Goal: Task Accomplishment & Management: Use online tool/utility

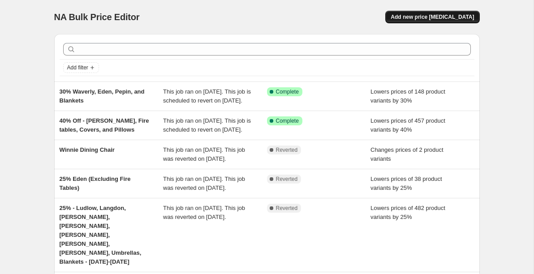
click at [428, 19] on span "Add new price [MEDICAL_DATA]" at bounding box center [432, 16] width 83 height 7
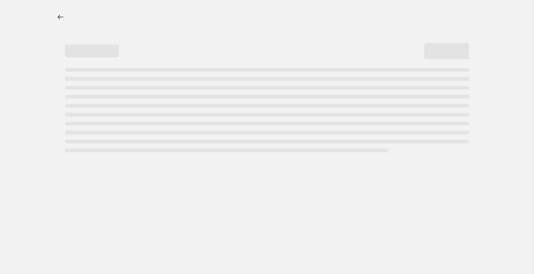
select select "percentage"
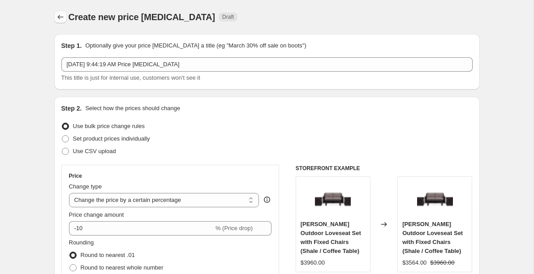
click at [62, 17] on icon "Price change jobs" at bounding box center [60, 17] width 9 height 9
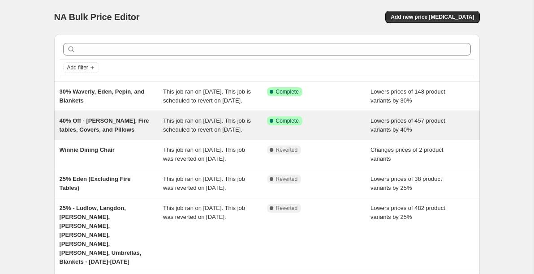
click at [199, 133] on span "This job ran on [DATE]. This job is scheduled to revert on [DATE]." at bounding box center [207, 125] width 88 height 16
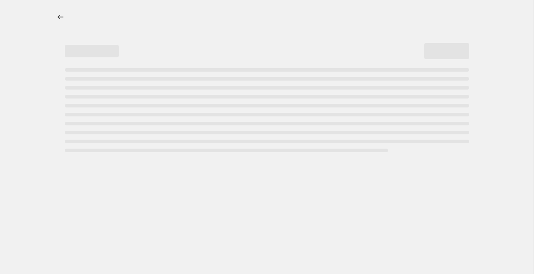
select select "percentage"
select select "collection"
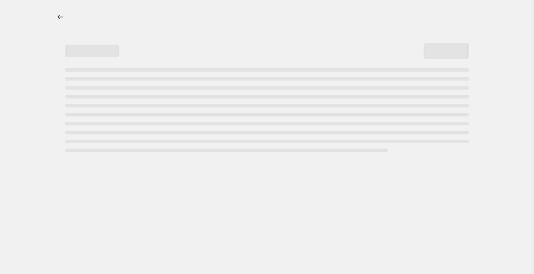
select select "collection"
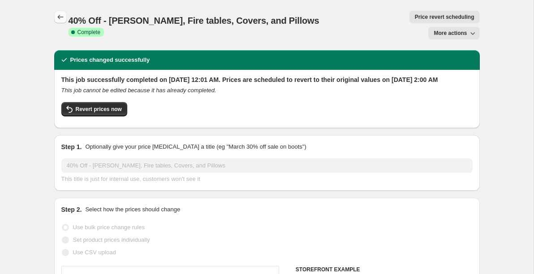
click at [63, 18] on icon "Price change jobs" at bounding box center [60, 17] width 9 height 9
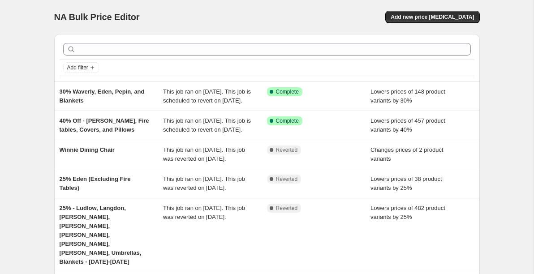
click at [20, 59] on div "NA Bulk Price Editor. This page is ready NA Bulk Price Editor Add new price [ME…" at bounding box center [266, 253] width 533 height 506
click at [430, 21] on button "Add new price [MEDICAL_DATA]" at bounding box center [432, 17] width 94 height 13
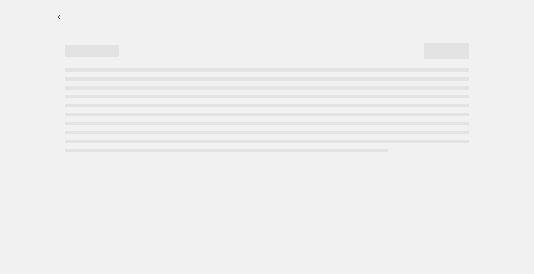
select select "percentage"
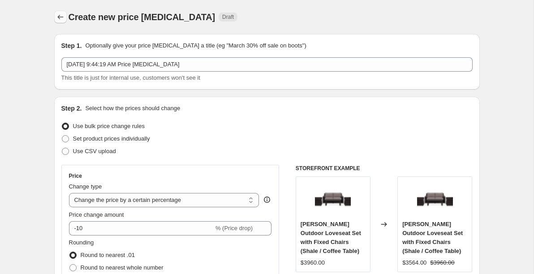
click at [60, 17] on icon "Price change jobs" at bounding box center [60, 17] width 9 height 9
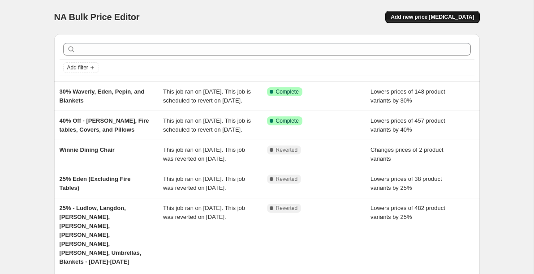
click at [427, 17] on span "Add new price [MEDICAL_DATA]" at bounding box center [432, 16] width 83 height 7
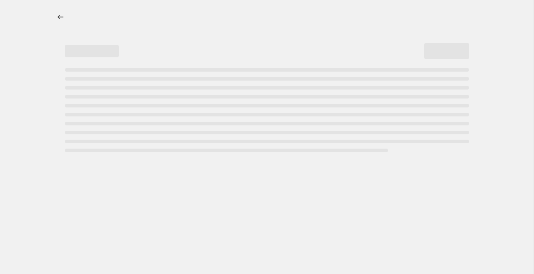
select select "percentage"
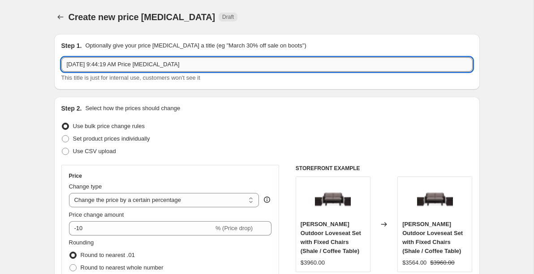
click at [110, 61] on input "[DATE] 9:44:19 AM Price [MEDICAL_DATA]" at bounding box center [266, 64] width 411 height 14
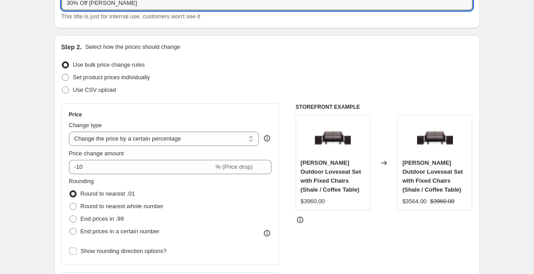
scroll to position [67, 0]
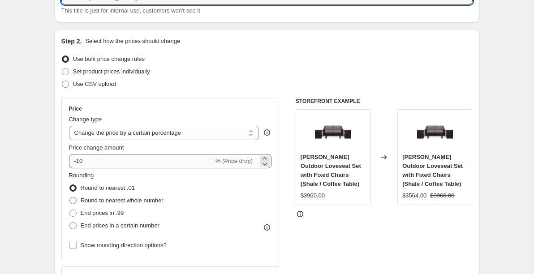
type input "30% Off [PERSON_NAME]"
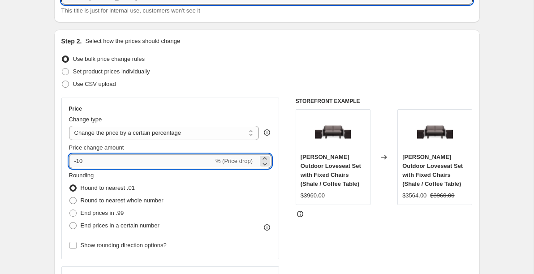
click at [105, 165] on input "-10" at bounding box center [141, 161] width 145 height 14
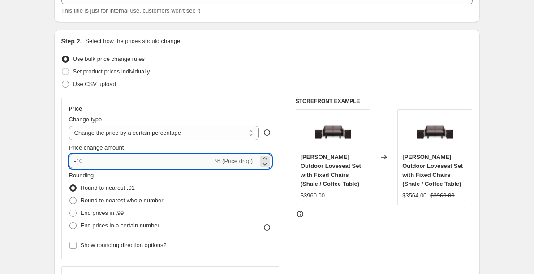
type input "-1"
type input "-30"
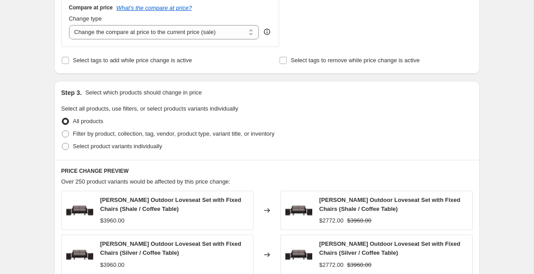
scroll to position [384, 0]
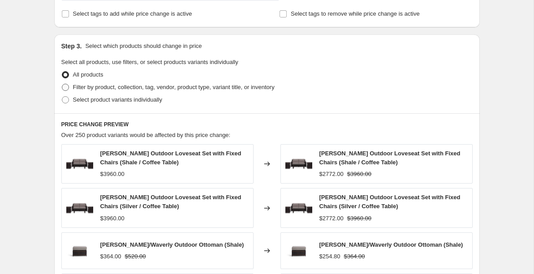
click at [65, 89] on span at bounding box center [65, 87] width 7 height 7
click at [62, 84] on input "Filter by product, collection, tag, vendor, product type, variant title, or inv…" at bounding box center [62, 84] width 0 height 0
radio input "true"
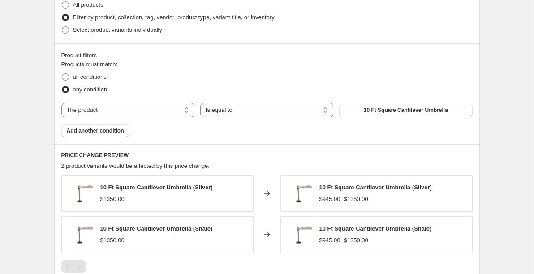
scroll to position [455, 0]
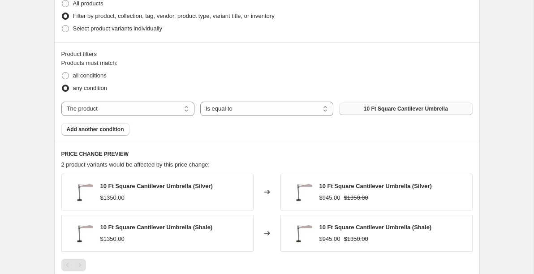
click at [369, 108] on span "10 Ft Square Cantilever Umbrella" at bounding box center [406, 108] width 84 height 7
click at [159, 107] on select "The product The product's collection The product's tag The product's vendor The…" at bounding box center [127, 109] width 133 height 14
select select "collection"
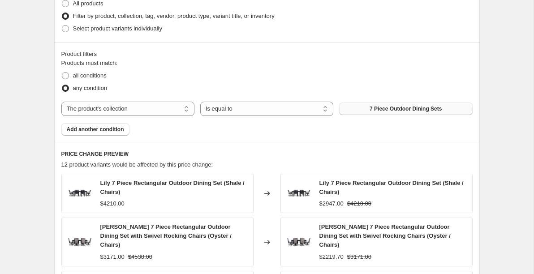
click at [387, 112] on span "7 Piece Outdoor Dining Sets" at bounding box center [405, 108] width 72 height 7
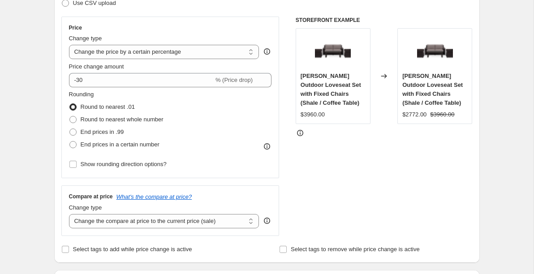
scroll to position [0, 0]
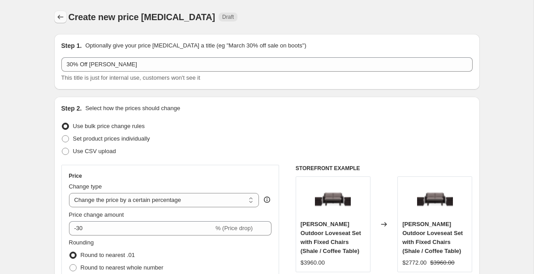
click at [60, 14] on icon "Price change jobs" at bounding box center [60, 17] width 9 height 9
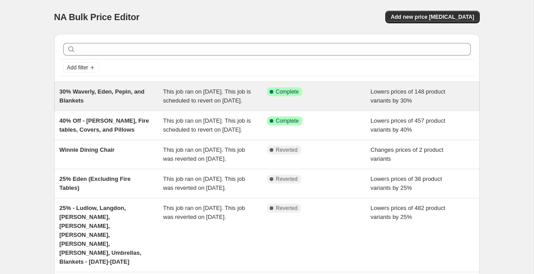
click at [107, 92] on span "30% Waverly, Eden, Pepin, and Blankets" at bounding box center [102, 96] width 85 height 16
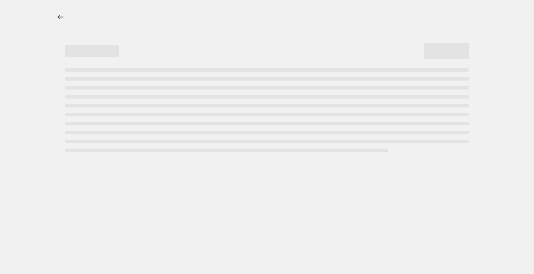
select select "percentage"
select select "collection"
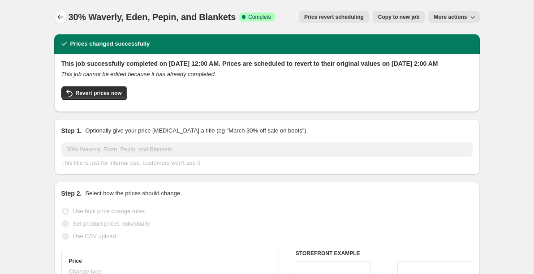
click at [61, 13] on icon "Price change jobs" at bounding box center [60, 17] width 9 height 9
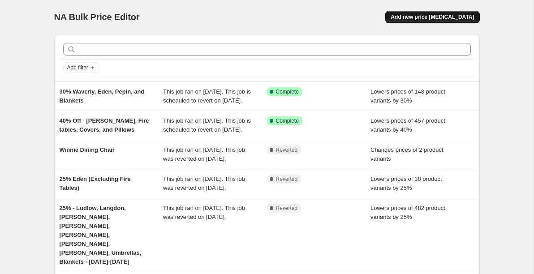
click at [429, 20] on span "Add new price [MEDICAL_DATA]" at bounding box center [432, 16] width 83 height 7
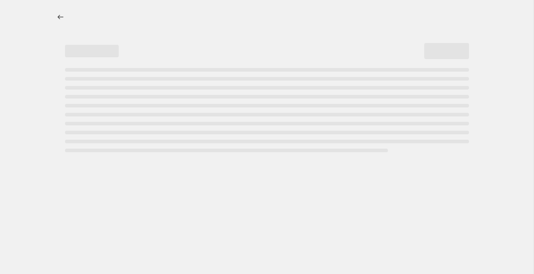
select select "percentage"
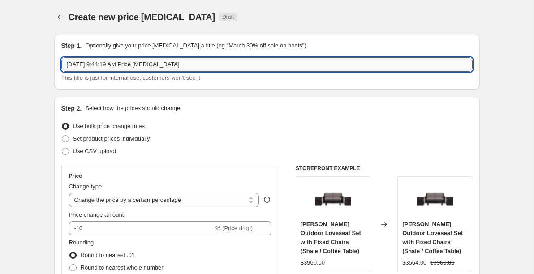
click at [119, 65] on input "[DATE] 9:44:19 AM Price [MEDICAL_DATA]" at bounding box center [266, 64] width 411 height 14
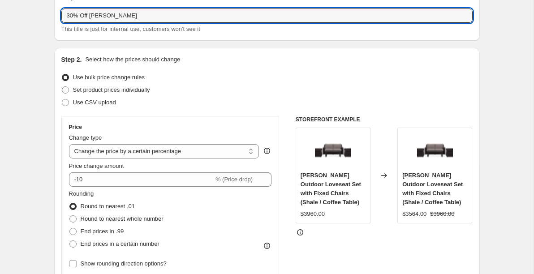
scroll to position [65, 0]
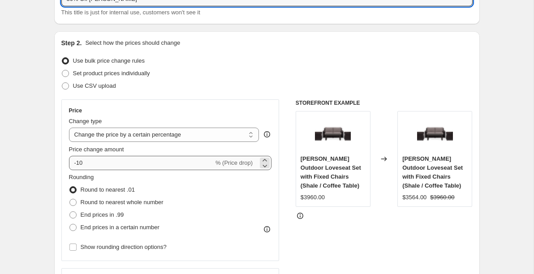
type input "30% Off [PERSON_NAME]"
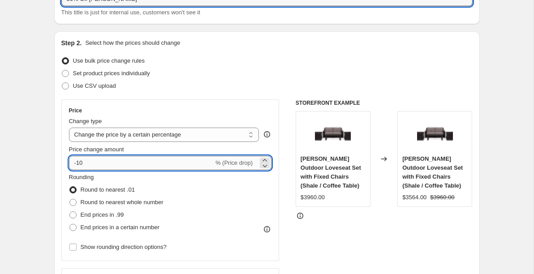
click at [101, 166] on input "-10" at bounding box center [141, 163] width 145 height 14
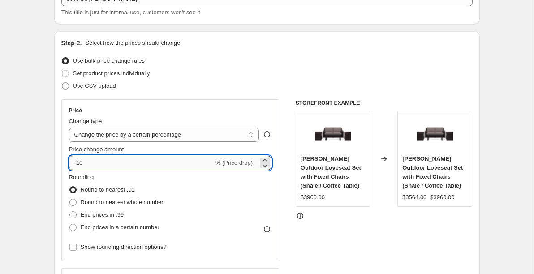
type input "-1"
type input "-30"
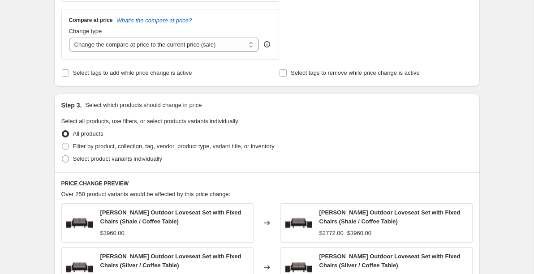
scroll to position [328, 0]
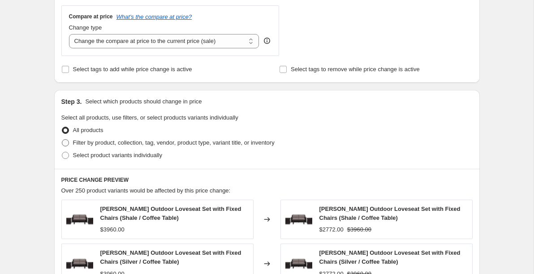
click at [64, 144] on span at bounding box center [65, 142] width 7 height 7
click at [62, 140] on input "Filter by product, collection, tag, vendor, product type, variant title, or inv…" at bounding box center [62, 139] width 0 height 0
radio input "true"
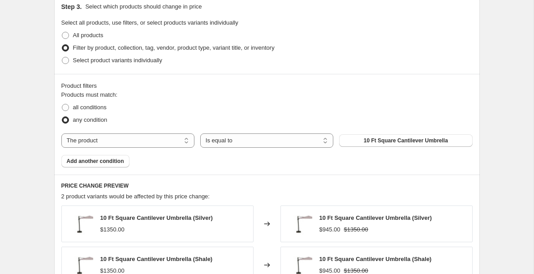
scroll to position [425, 0]
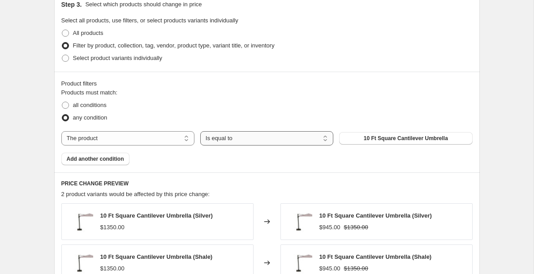
click at [254, 137] on select "Is equal to Is not equal to" at bounding box center [266, 138] width 133 height 14
click at [169, 134] on select "The product The product's collection The product's tag The product's vendor The…" at bounding box center [127, 138] width 133 height 14
select select "collection"
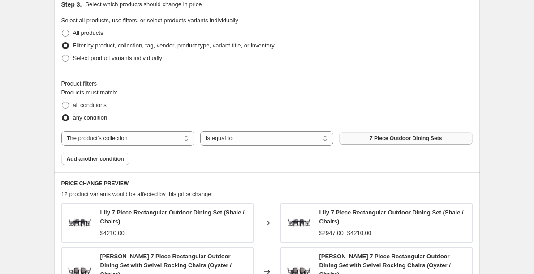
click at [369, 141] on span "7 Piece Outdoor Dining Sets" at bounding box center [405, 138] width 72 height 7
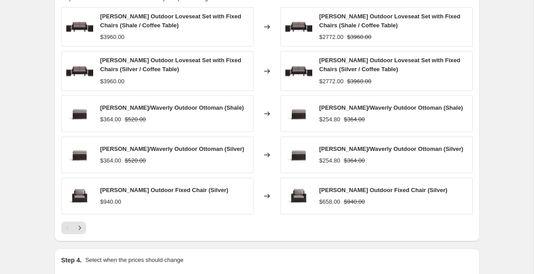
scroll to position [627, 0]
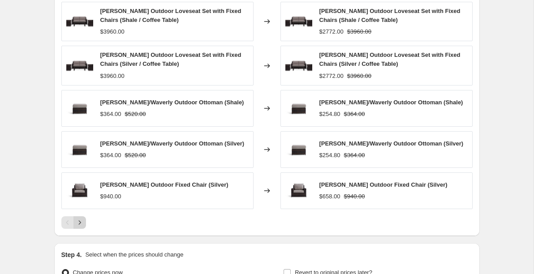
click at [81, 222] on icon "Next" at bounding box center [79, 222] width 9 height 9
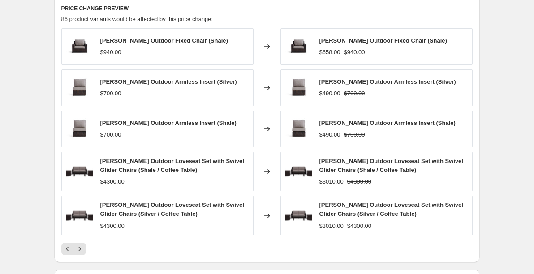
scroll to position [592, 0]
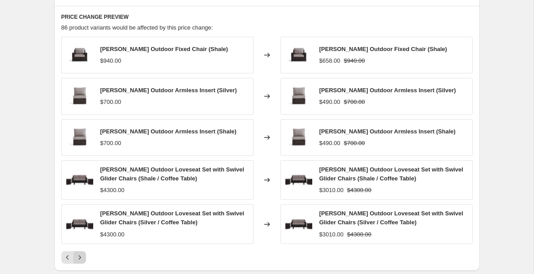
click at [79, 257] on icon "Next" at bounding box center [79, 257] width 9 height 9
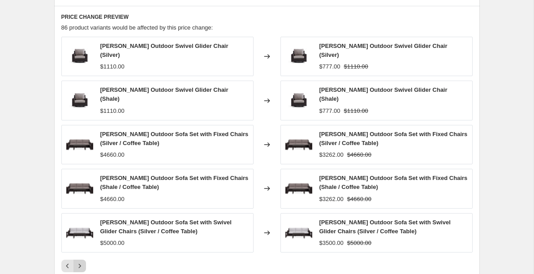
click at [79, 262] on icon "Next" at bounding box center [79, 266] width 9 height 9
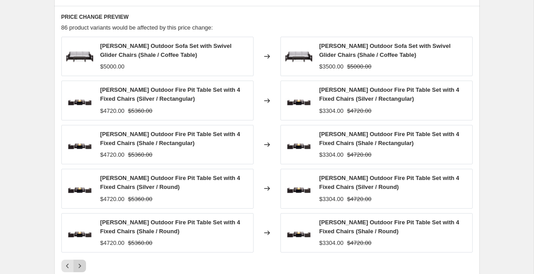
click at [83, 264] on icon "Next" at bounding box center [79, 266] width 9 height 9
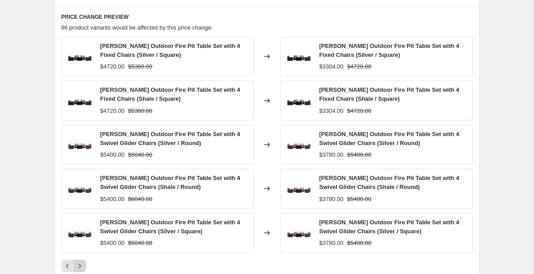
click at [81, 267] on icon "Next" at bounding box center [79, 266] width 9 height 9
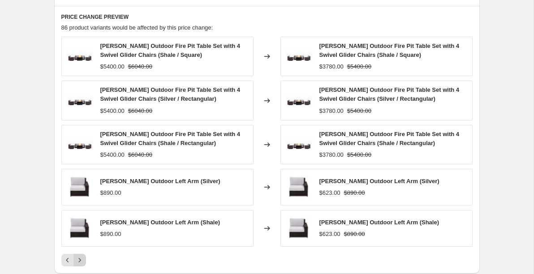
click at [81, 265] on button "Next" at bounding box center [79, 260] width 13 height 13
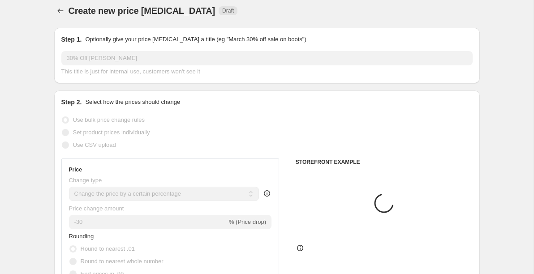
scroll to position [0, 0]
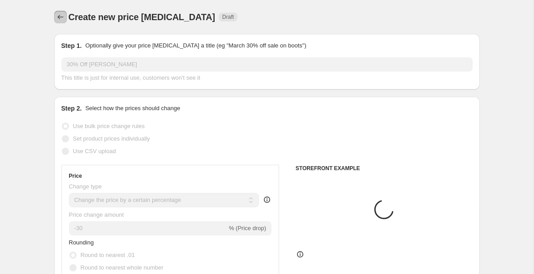
click at [61, 16] on icon "Price change jobs" at bounding box center [60, 17] width 9 height 9
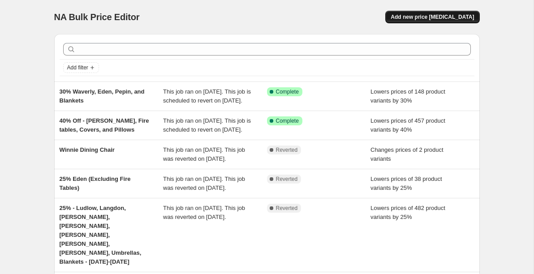
click at [422, 15] on span "Add new price [MEDICAL_DATA]" at bounding box center [432, 16] width 83 height 7
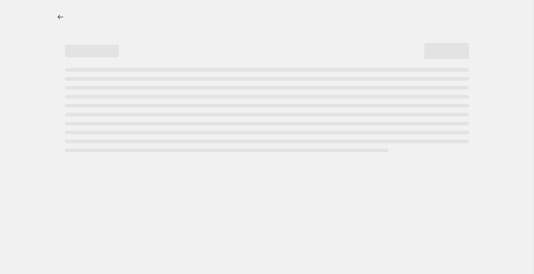
select select "percentage"
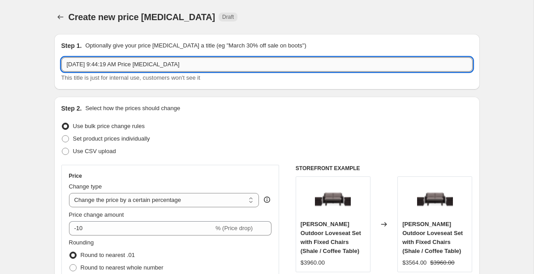
click at [155, 65] on input "[DATE] 9:44:19 AM Price [MEDICAL_DATA]" at bounding box center [266, 64] width 411 height 14
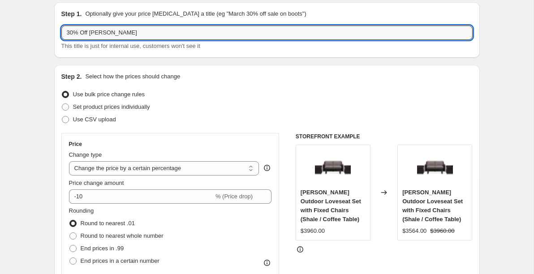
scroll to position [38, 0]
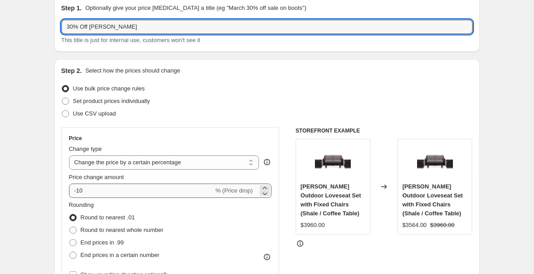
type input "30% Off [PERSON_NAME]"
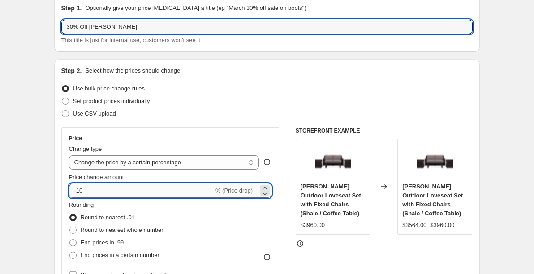
click at [103, 191] on input "-10" at bounding box center [141, 191] width 145 height 14
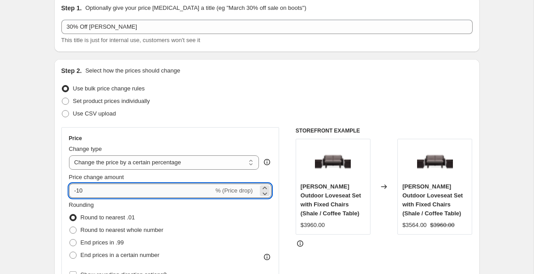
type input "-1"
type input "-30"
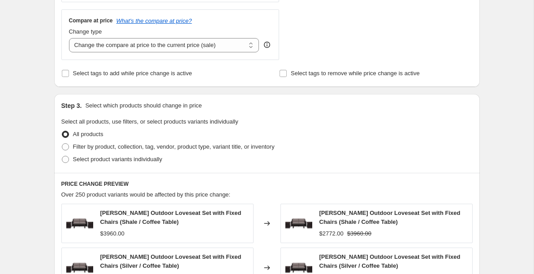
scroll to position [355, 0]
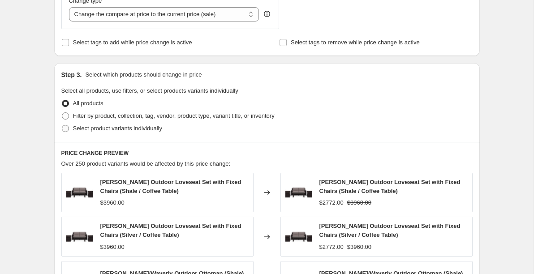
click at [69, 128] on span at bounding box center [65, 128] width 8 height 8
click at [62, 125] on input "Select product variants individually" at bounding box center [62, 125] width 0 height 0
radio input "true"
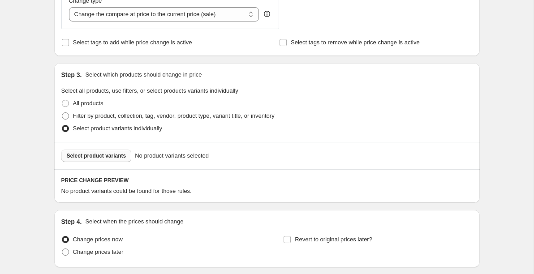
click at [78, 152] on span "Select product variants" at bounding box center [97, 155] width 60 height 7
click at [68, 118] on span at bounding box center [65, 115] width 7 height 7
click at [62, 113] on input "Filter by product, collection, tag, vendor, product type, variant title, or inv…" at bounding box center [62, 112] width 0 height 0
radio input "true"
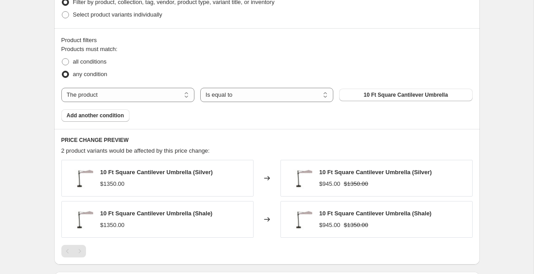
scroll to position [471, 0]
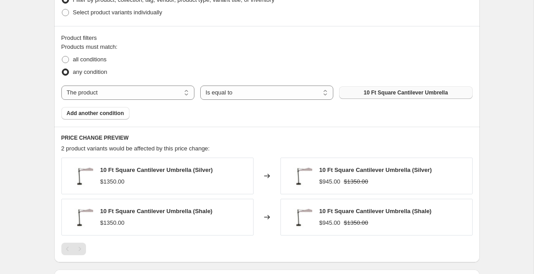
click at [364, 98] on button "10 Ft Square Cantilever Umbrella" at bounding box center [405, 92] width 133 height 13
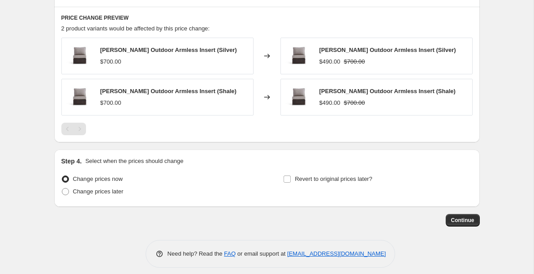
scroll to position [592, 0]
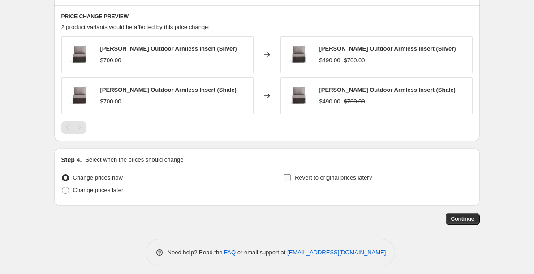
click at [289, 179] on input "Revert to original prices later?" at bounding box center [286, 177] width 7 height 7
checkbox input "true"
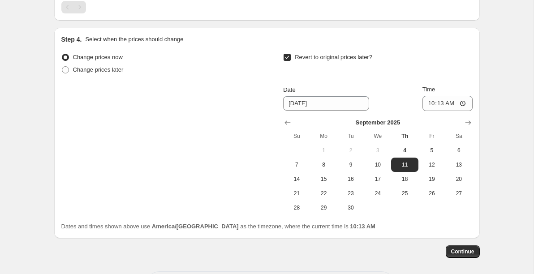
scroll to position [714, 0]
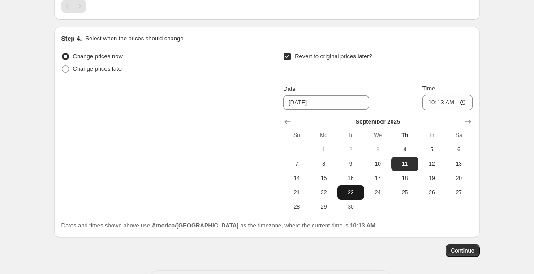
click at [358, 190] on span "23" at bounding box center [351, 192] width 20 height 7
type input "[DATE]"
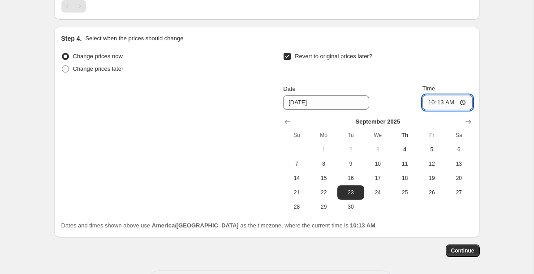
click at [428, 103] on input "10:13" at bounding box center [447, 102] width 50 height 15
type input "02:00"
click at [232, 140] on div "Change prices now Change prices later Revert to original prices later? Date [DA…" at bounding box center [266, 132] width 411 height 164
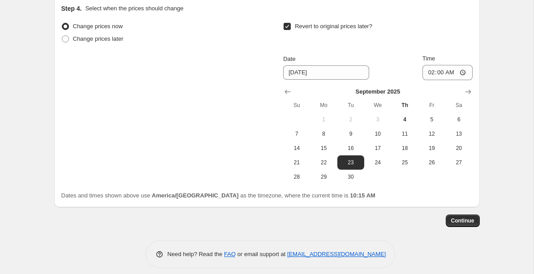
scroll to position [748, 0]
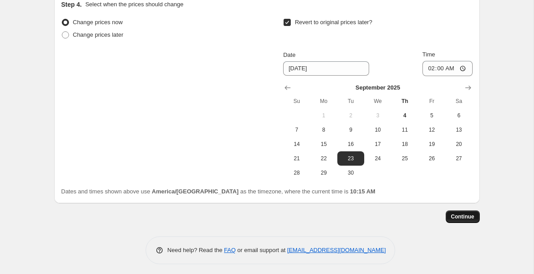
click at [457, 218] on span "Continue" at bounding box center [462, 216] width 23 height 7
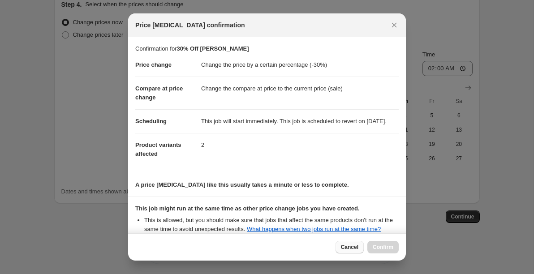
click at [343, 245] on span "Cancel" at bounding box center [349, 247] width 17 height 7
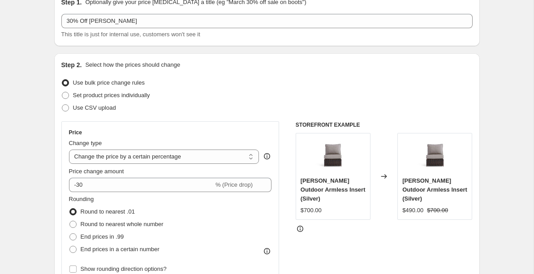
scroll to position [5, 0]
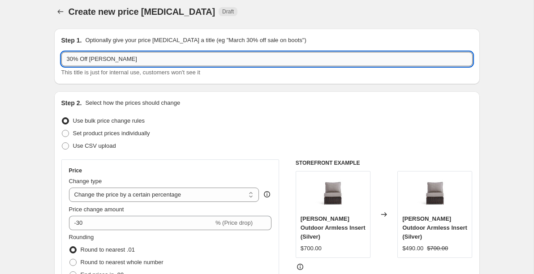
click at [139, 61] on input "30% Off [PERSON_NAME]" at bounding box center [266, 59] width 411 height 14
type input "30% Off [PERSON_NAME] Armless Insert"
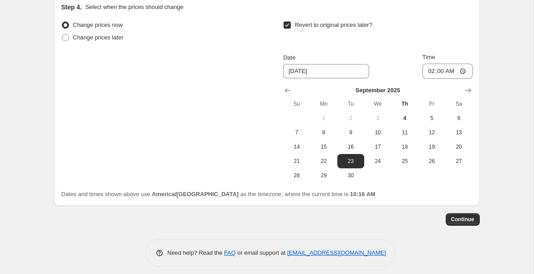
scroll to position [726, 0]
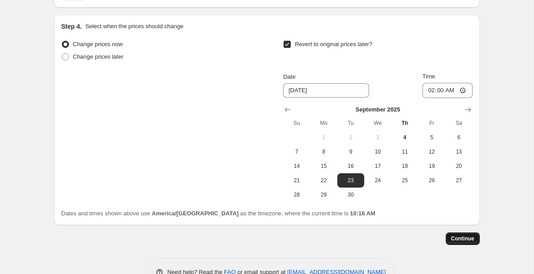
click at [457, 239] on span "Continue" at bounding box center [462, 238] width 23 height 7
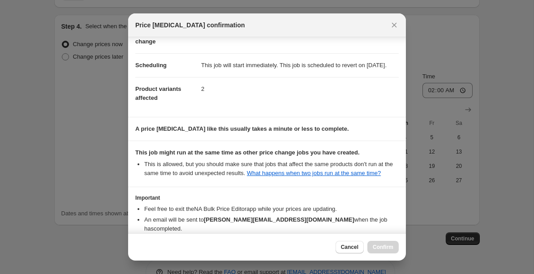
scroll to position [121, 0]
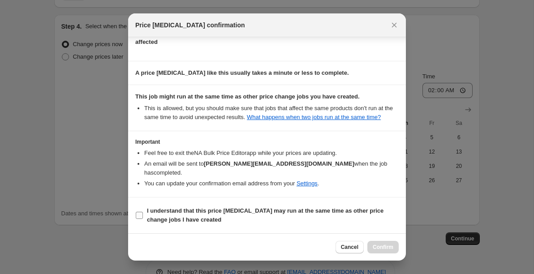
click at [138, 216] on input "I understand that this price [MEDICAL_DATA] may run at the same time as other p…" at bounding box center [139, 215] width 7 height 7
checkbox input "true"
click at [382, 249] on span "Confirm" at bounding box center [383, 247] width 21 height 7
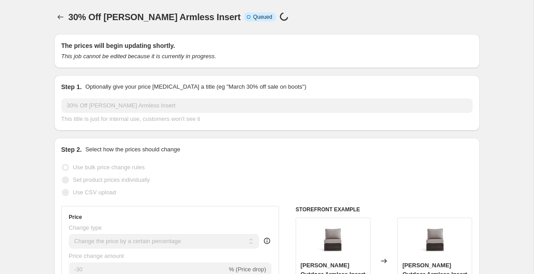
select select "percentage"
